Goal: Task Accomplishment & Management: Manage account settings

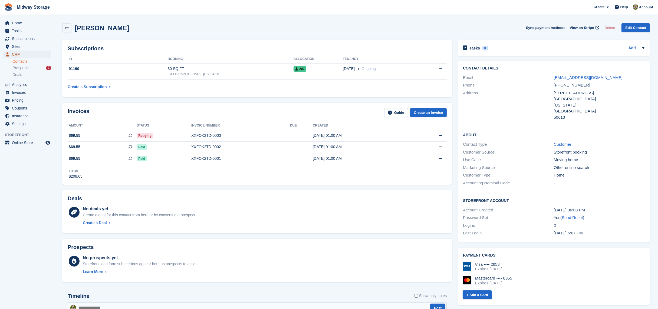
click at [26, 55] on span "CRM" at bounding box center [28, 55] width 32 height 8
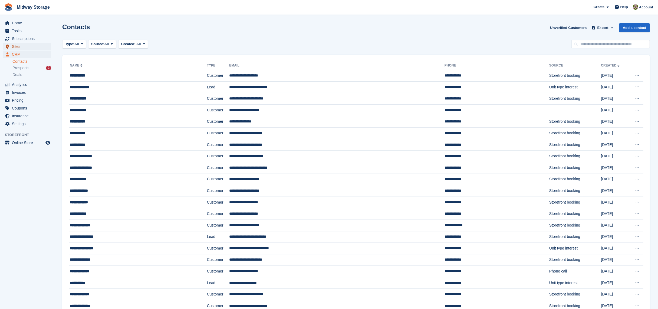
click at [32, 47] on span "Sites" at bounding box center [28, 47] width 32 height 8
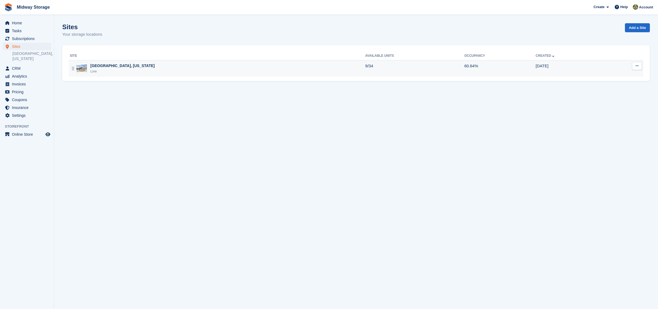
click at [86, 71] on img at bounding box center [82, 69] width 10 height 8
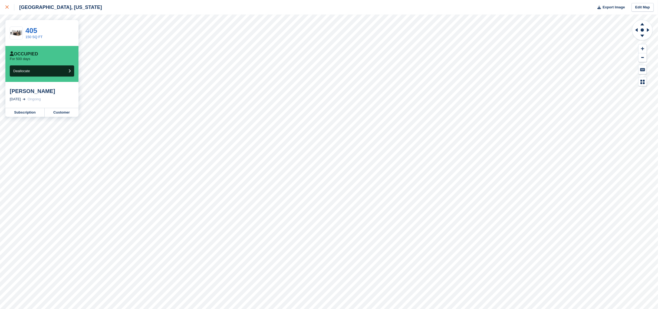
click at [7, 7] on icon at bounding box center [6, 6] width 3 height 3
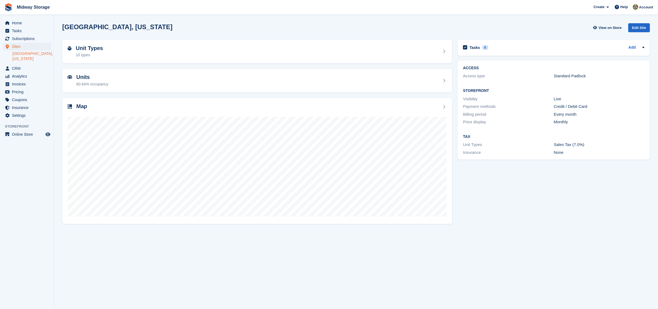
click at [288, 27] on div "Cedar Falls, Iowa View on Store Edit Site" at bounding box center [356, 27] width 588 height 9
click at [25, 65] on span "CRM" at bounding box center [28, 69] width 32 height 8
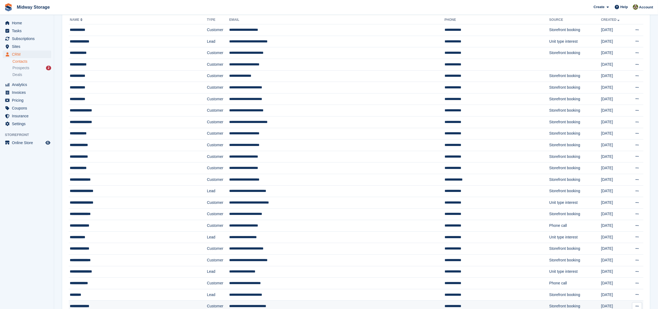
scroll to position [45, 0]
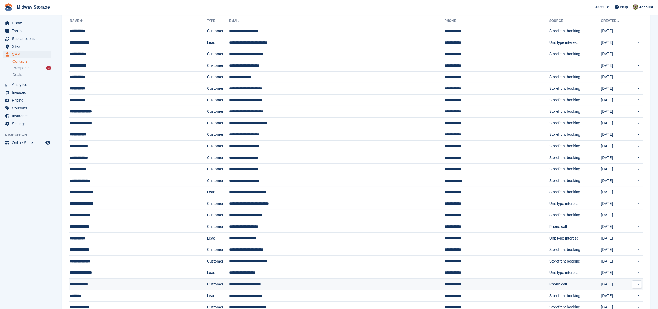
click at [92, 282] on div "**********" at bounding box center [120, 285] width 101 height 6
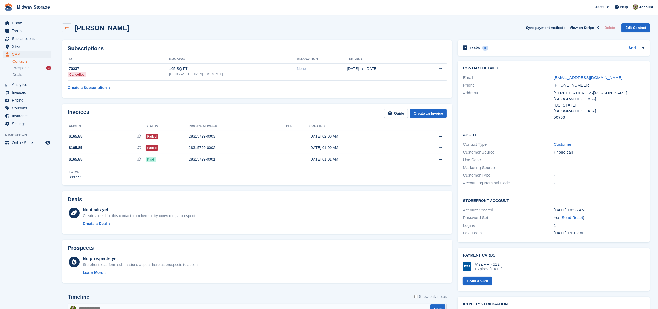
click at [65, 27] on icon at bounding box center [67, 28] width 4 height 4
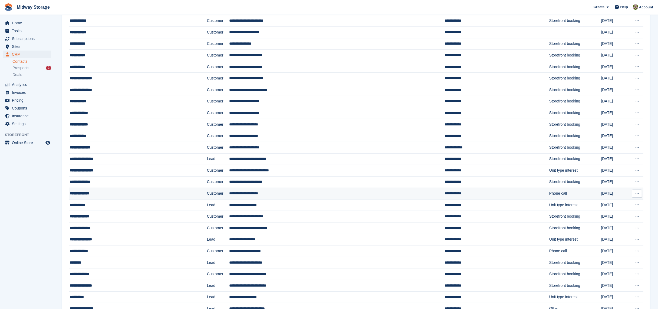
scroll to position [79, 0]
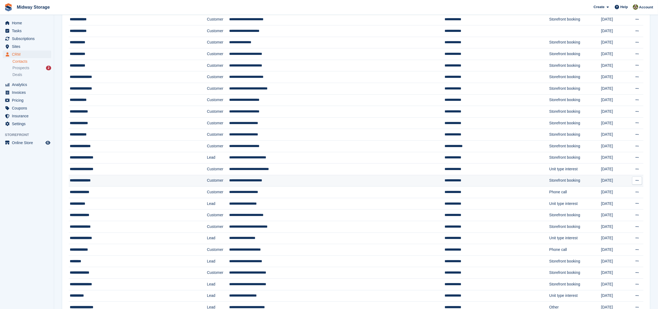
click at [207, 179] on td "Customer" at bounding box center [218, 181] width 22 height 12
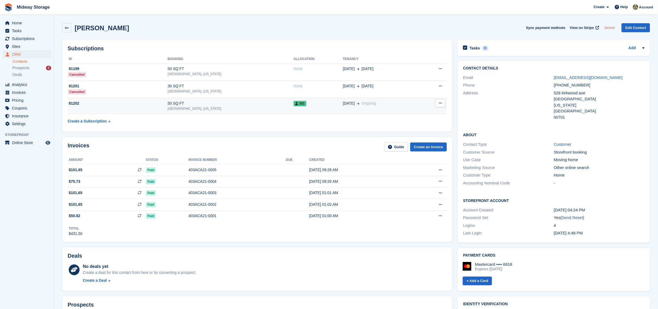
click at [443, 104] on button at bounding box center [441, 103] width 10 height 8
click at [428, 112] on p "Cancel subscription" at bounding box center [419, 113] width 47 height 7
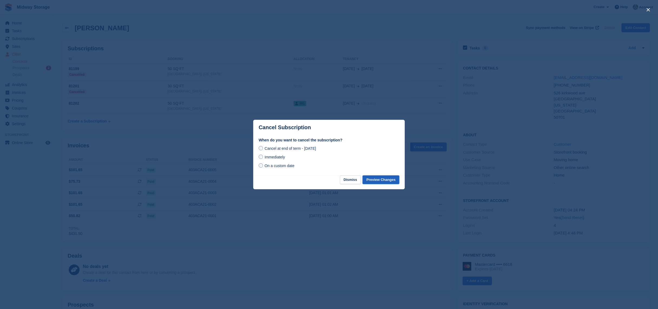
click at [374, 179] on button "Preview Changes" at bounding box center [381, 180] width 37 height 9
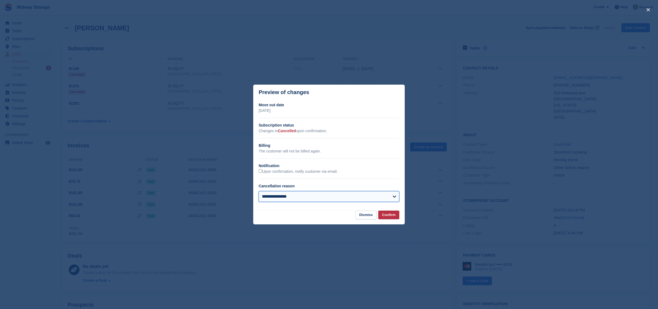
click at [344, 196] on select "**********" at bounding box center [329, 196] width 141 height 11
select select "**********"
drag, startPoint x: 317, startPoint y: 224, endPoint x: 383, endPoint y: 215, distance: 66.4
click at [383, 215] on button "Confirm" at bounding box center [389, 215] width 21 height 9
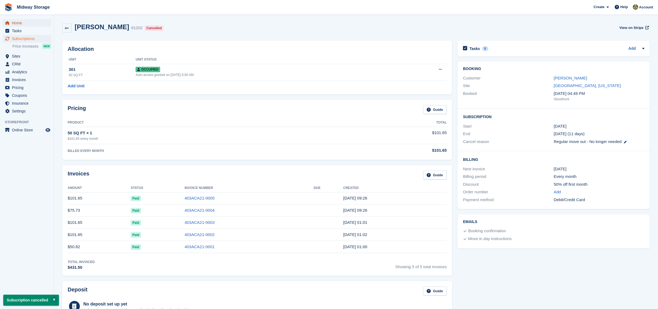
drag, startPoint x: 383, startPoint y: 215, endPoint x: 23, endPoint y: 23, distance: 408.2
click at [23, 23] on span "Home" at bounding box center [28, 23] width 32 height 8
